Goal: Navigation & Orientation: Understand site structure

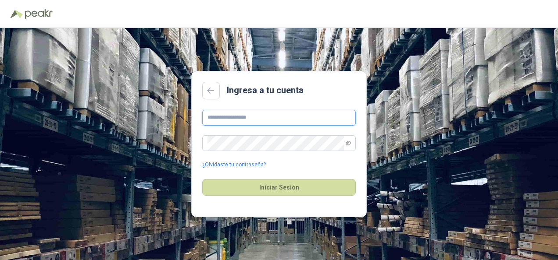
click at [211, 112] on input "text" at bounding box center [278, 118] width 153 height 16
type input "**********"
click at [234, 151] on span at bounding box center [278, 144] width 153 height 16
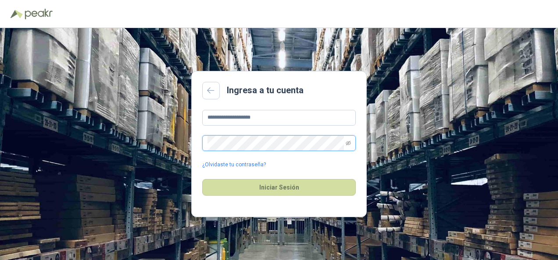
click at [202, 179] on button "Iniciar Sesión" at bounding box center [278, 187] width 153 height 17
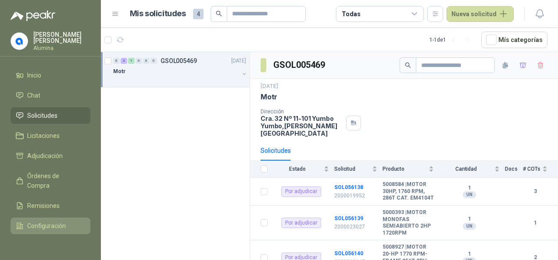
click at [44, 223] on span "Configuración" at bounding box center [46, 226] width 39 height 10
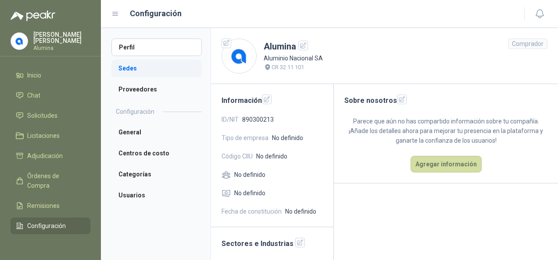
click at [149, 75] on li "Sedes" at bounding box center [156, 69] width 90 height 18
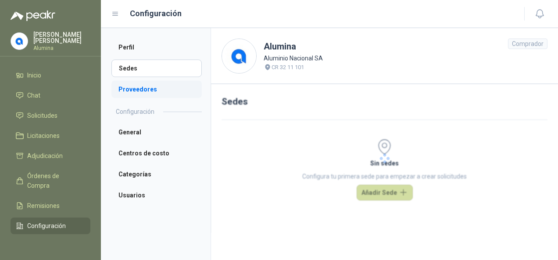
click at [147, 88] on li "Proveedores" at bounding box center [156, 90] width 90 height 18
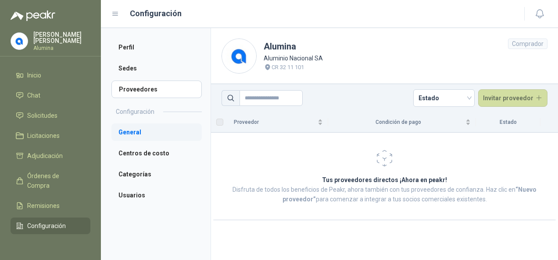
click at [140, 127] on li "General" at bounding box center [156, 133] width 90 height 18
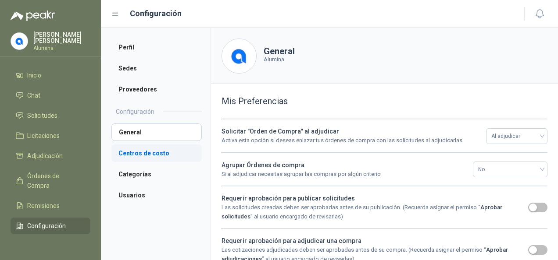
click at [144, 156] on li "Centros de costo" at bounding box center [156, 154] width 90 height 18
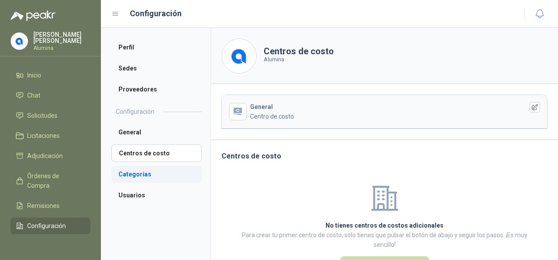
click at [143, 170] on li "Categorías" at bounding box center [156, 175] width 90 height 18
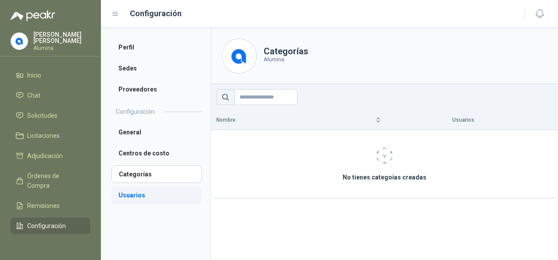
click at [136, 198] on li "Usuarios" at bounding box center [156, 196] width 90 height 18
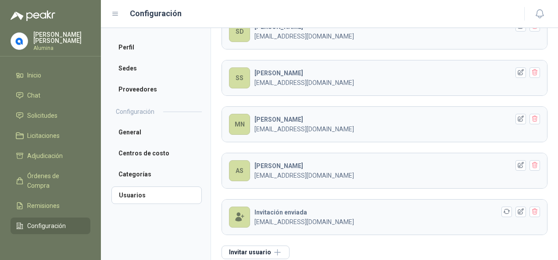
scroll to position [111, 0]
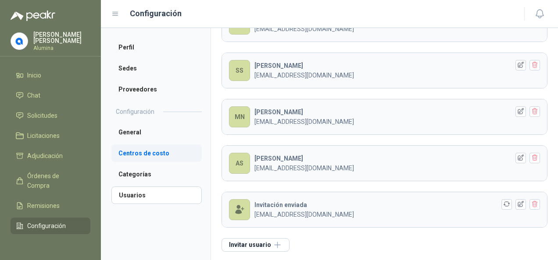
click at [141, 153] on li "Centros de costo" at bounding box center [156, 154] width 90 height 18
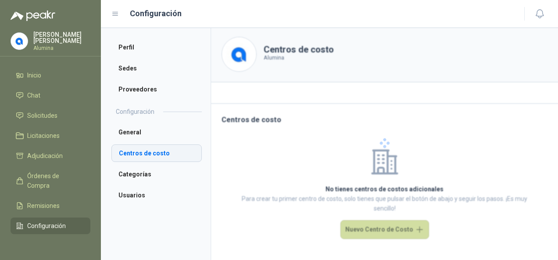
scroll to position [1, 0]
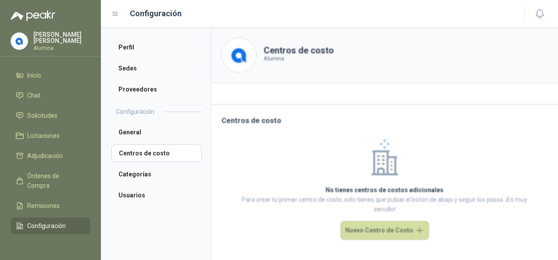
click at [135, 141] on ul "General Centros de costo Categorías Usuarios" at bounding box center [156, 164] width 90 height 81
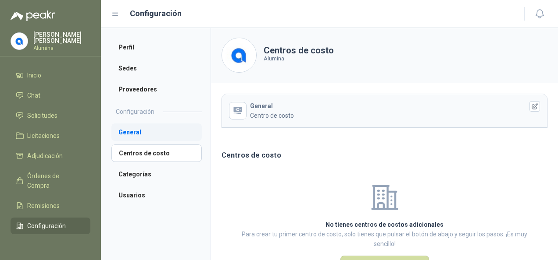
click at [136, 139] on li "General" at bounding box center [156, 133] width 90 height 18
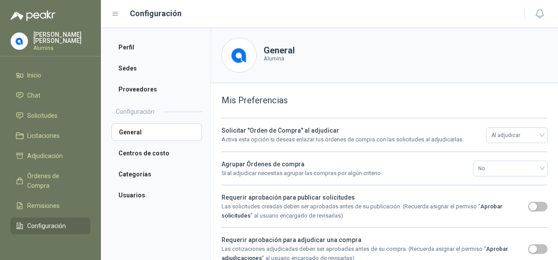
scroll to position [89, 0]
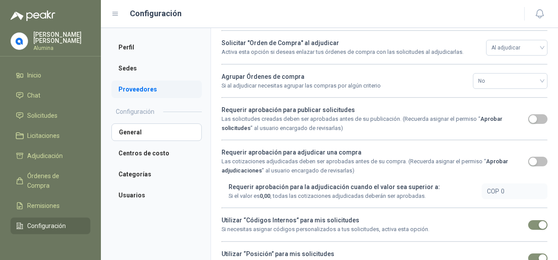
click at [135, 96] on li "Proveedores" at bounding box center [156, 90] width 90 height 18
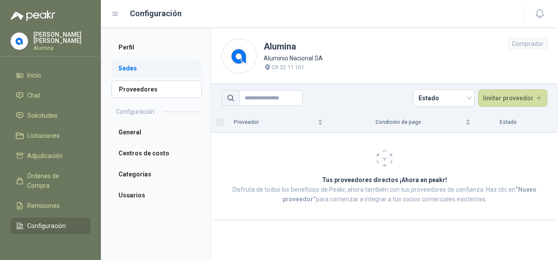
click at [152, 64] on li "Sedes" at bounding box center [156, 69] width 90 height 18
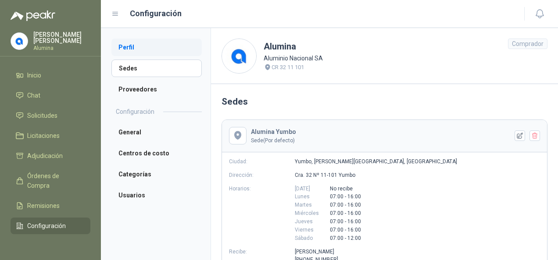
click at [126, 54] on li "Perfil" at bounding box center [156, 48] width 90 height 18
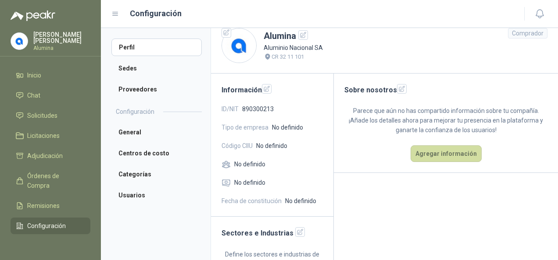
scroll to position [29, 0]
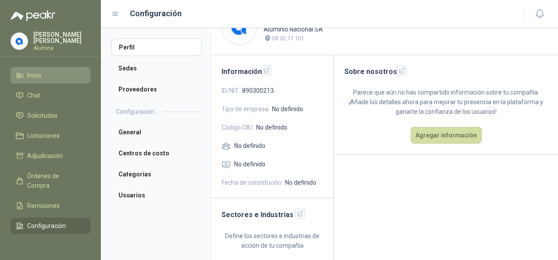
click at [41, 78] on span "Inicio" at bounding box center [34, 76] width 14 height 10
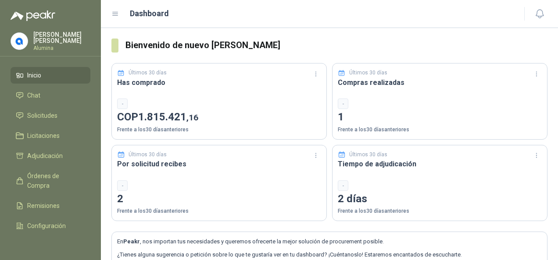
scroll to position [69, 0]
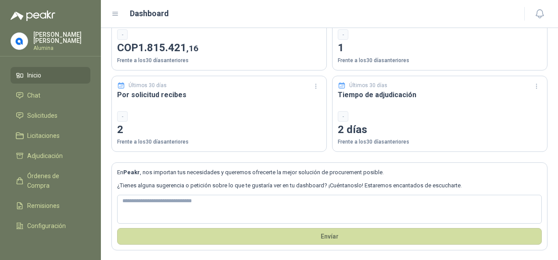
click at [51, 33] on p "[PERSON_NAME]" at bounding box center [61, 38] width 57 height 12
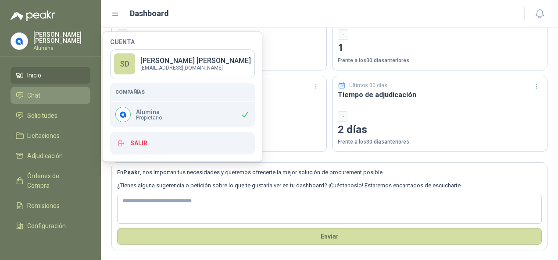
click at [41, 94] on li "Chat" at bounding box center [50, 96] width 69 height 10
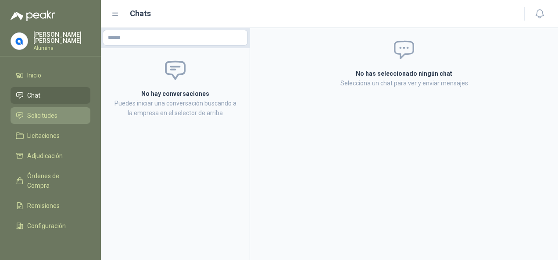
click at [47, 112] on span "Solicitudes" at bounding box center [42, 116] width 30 height 10
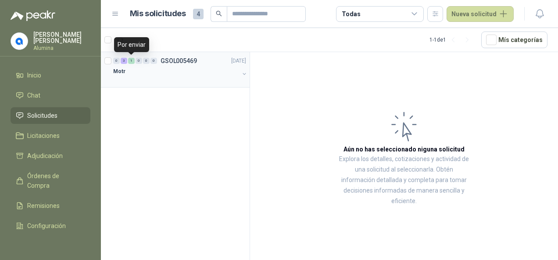
click at [133, 61] on div "1" at bounding box center [131, 61] width 7 height 6
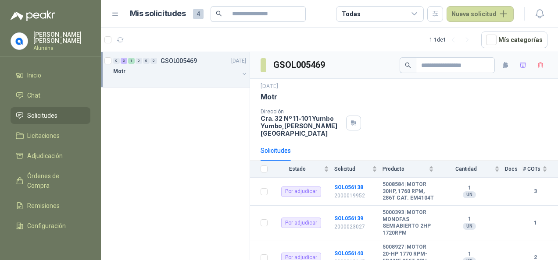
scroll to position [60, 0]
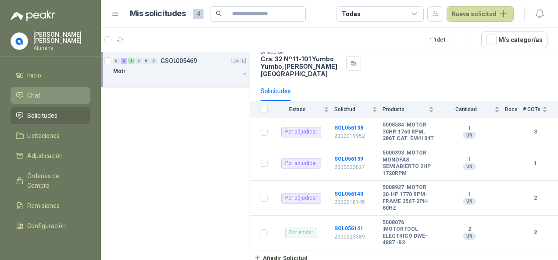
click at [49, 94] on li "Chat" at bounding box center [50, 96] width 69 height 10
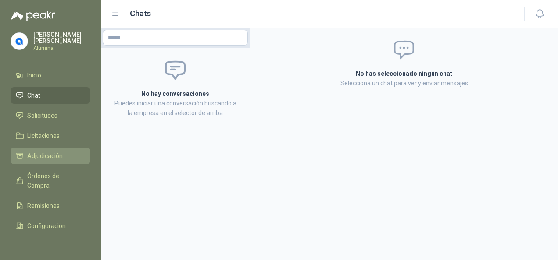
click at [55, 150] on link "Adjudicación" at bounding box center [51, 156] width 80 height 17
